Goal: Obtain resource: Download file/media

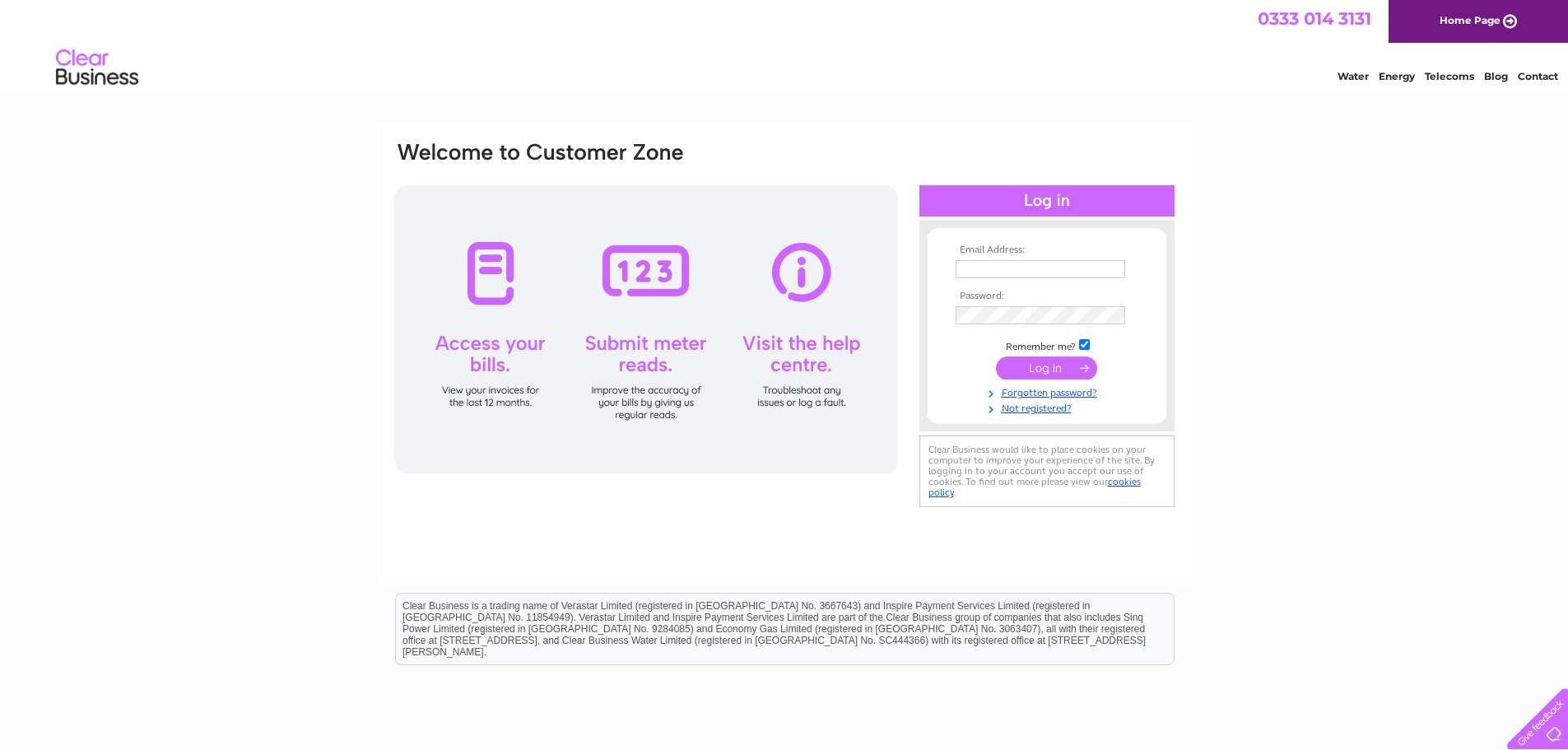
type input "sujith.silva@splendidhospitality.co.uk"
click at [1062, 365] on input "submit" at bounding box center [1047, 368] width 101 height 23
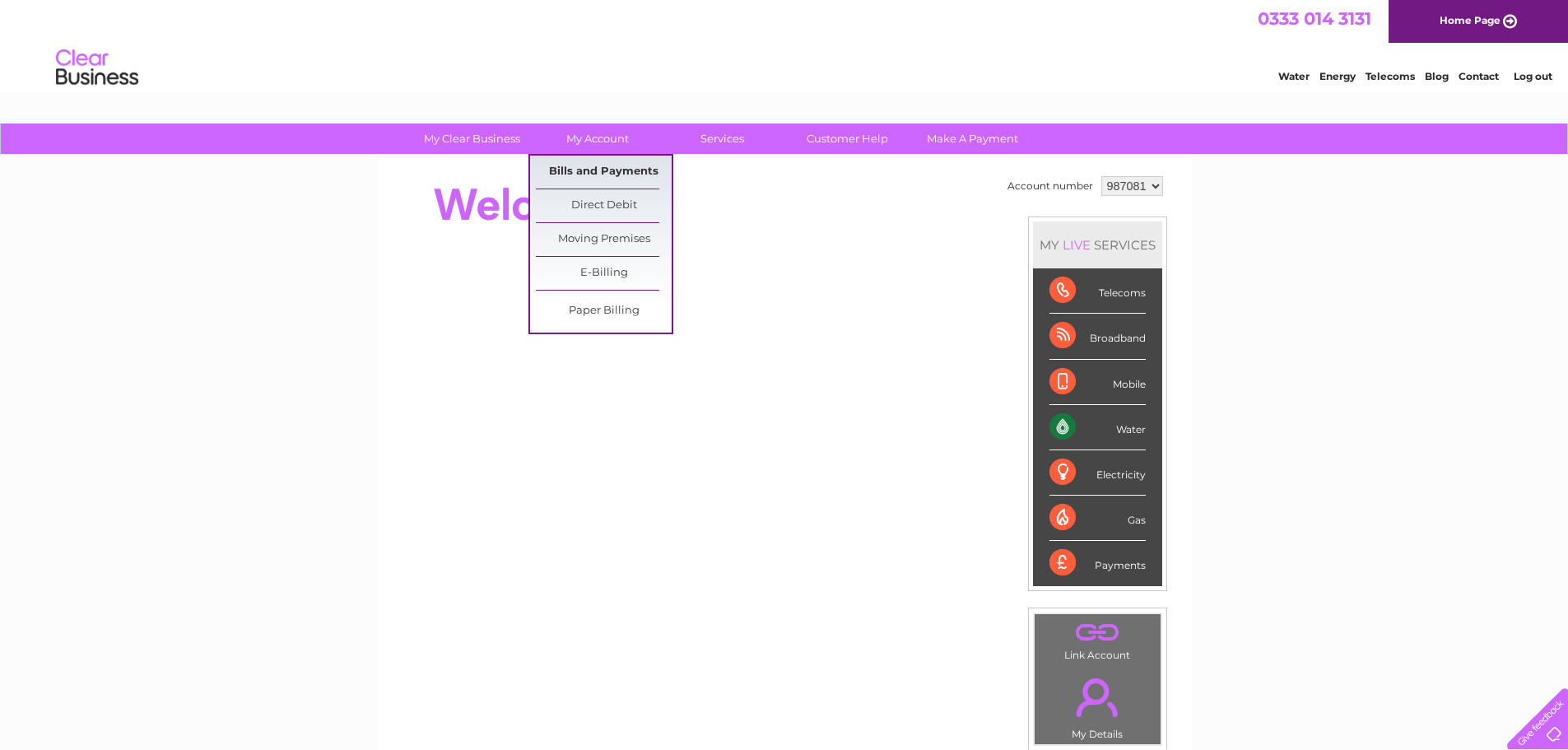
click at [617, 175] on link "Bills and Payments" at bounding box center [604, 172] width 136 height 32
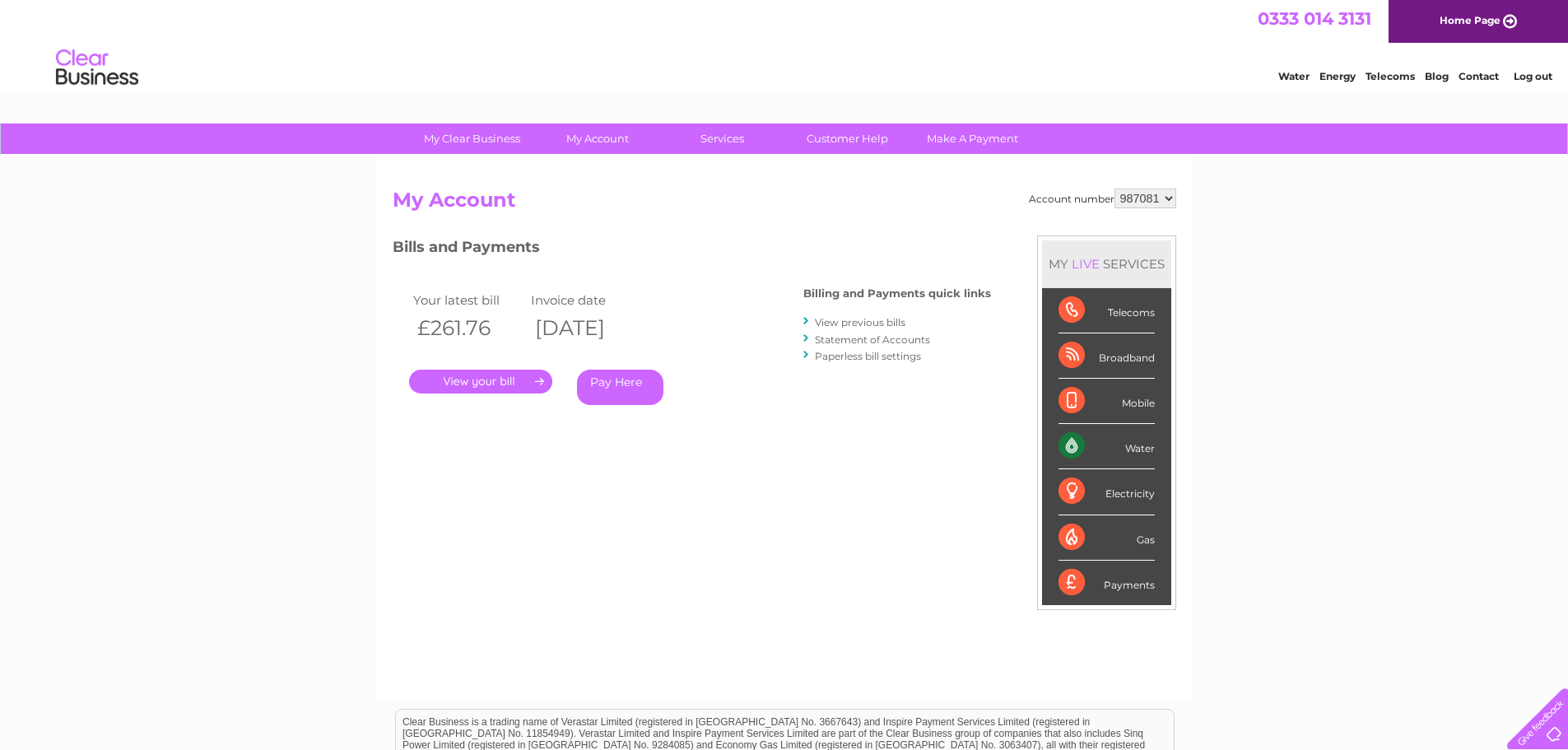
click at [840, 319] on link "View previous bills" at bounding box center [859, 322] width 91 height 12
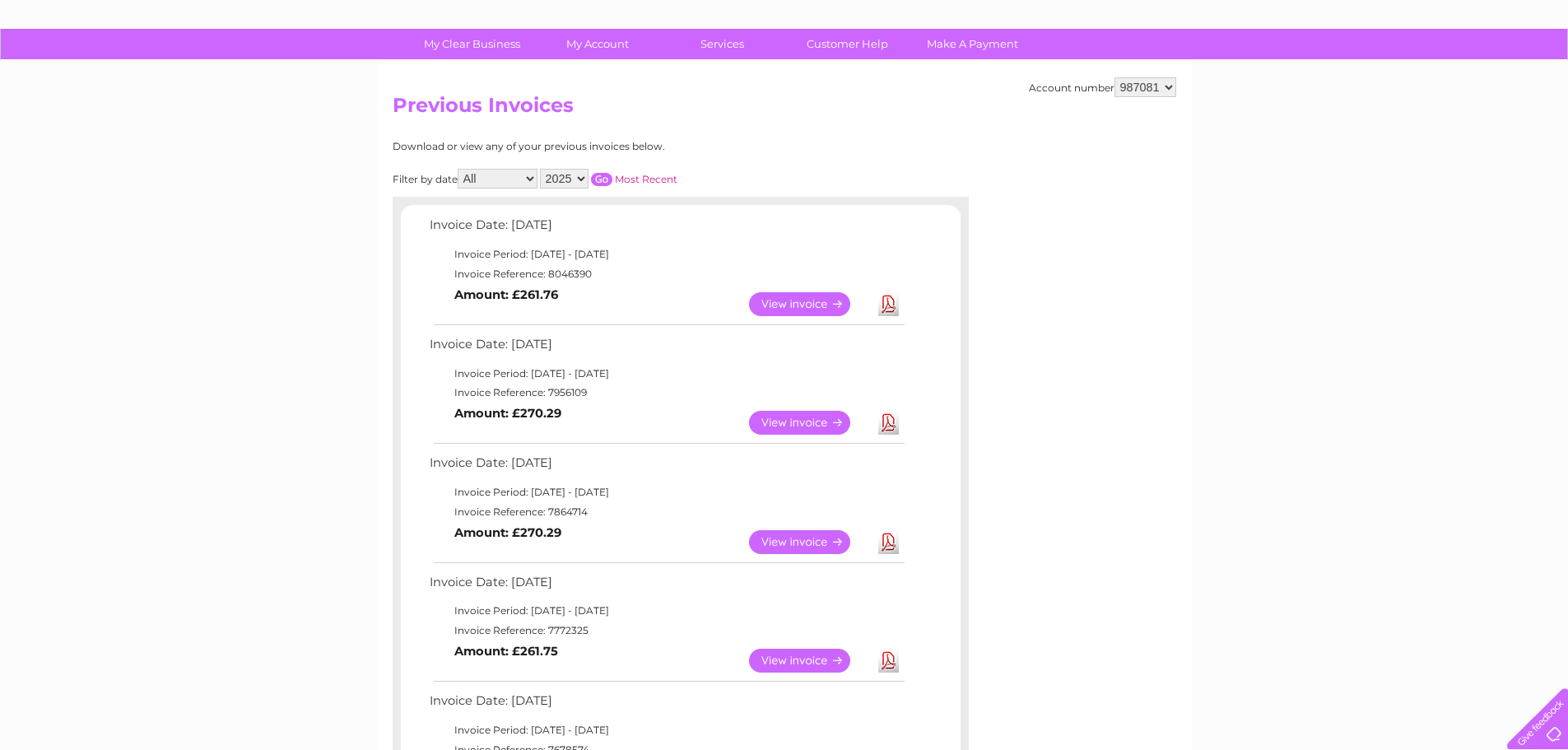
scroll to position [82, 0]
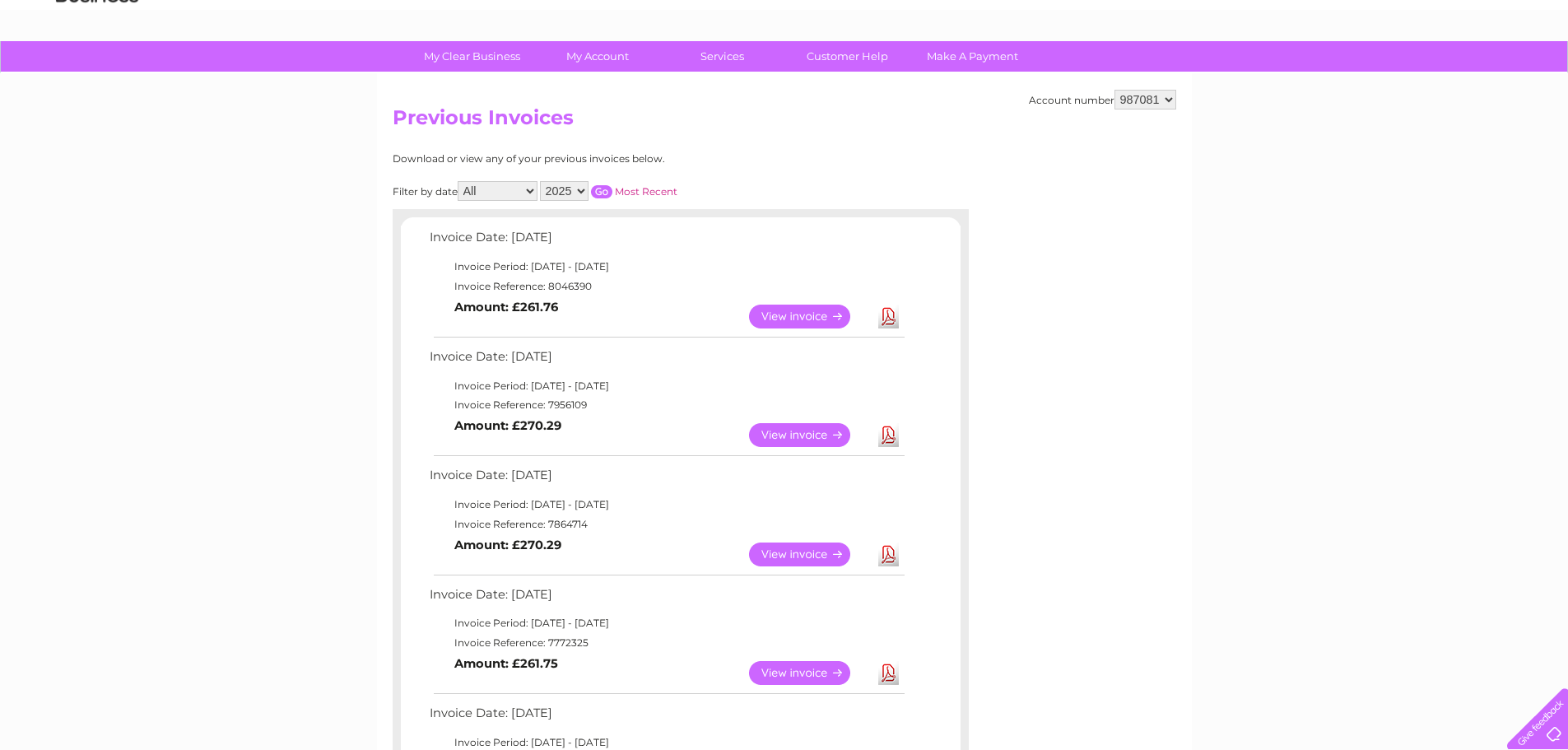
click at [885, 554] on link "Download" at bounding box center [889, 554] width 21 height 24
click at [1133, 95] on select "987081 990523" at bounding box center [1145, 99] width 62 height 20
select select "990523"
click at [1114, 90] on select "987081 990523" at bounding box center [1145, 99] width 62 height 20
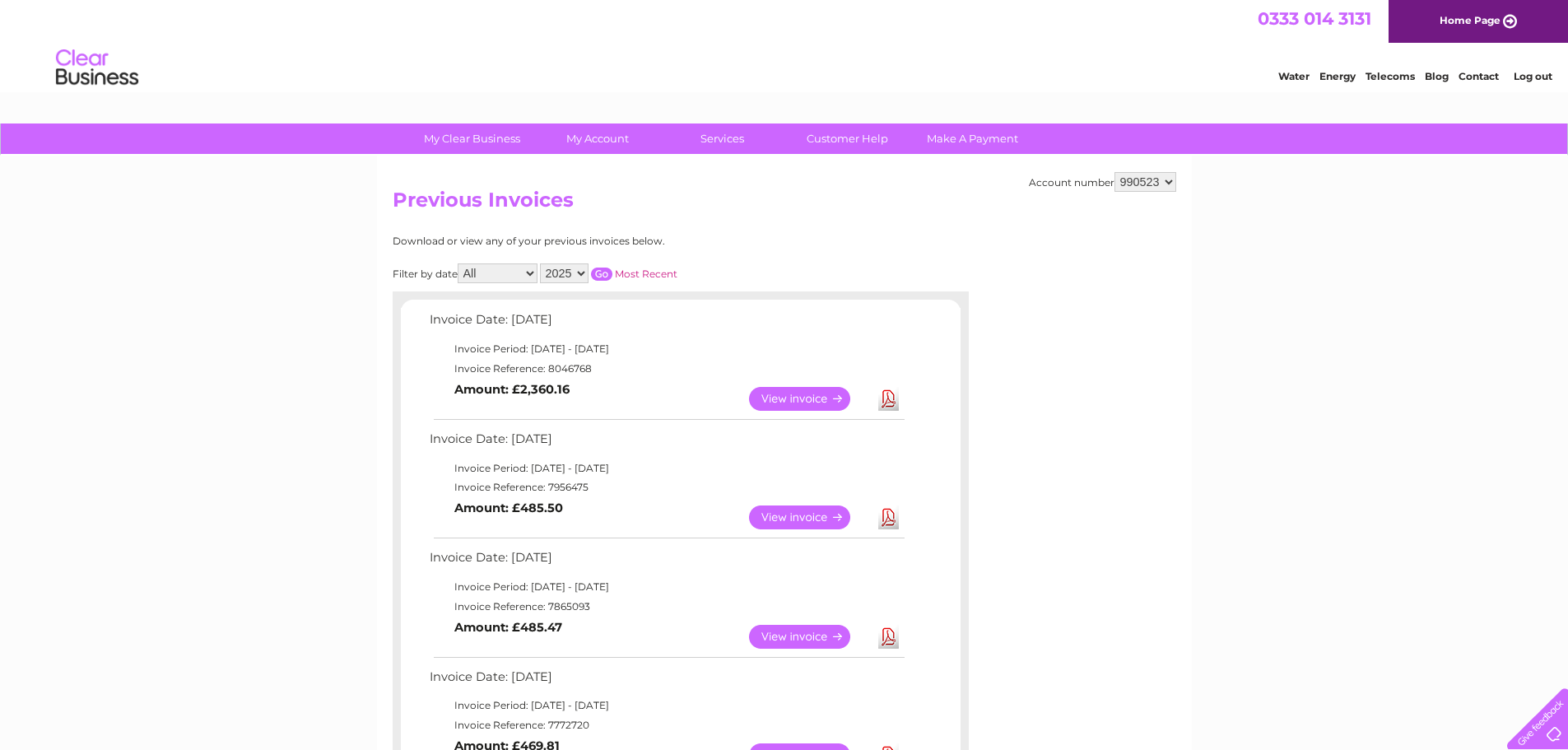
click at [890, 509] on link "Download" at bounding box center [889, 517] width 21 height 24
